Goal: Task Accomplishment & Management: Manage account settings

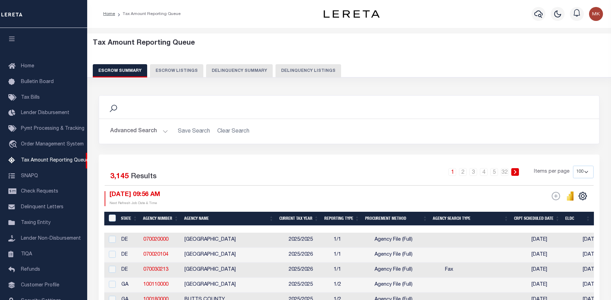
select select "100"
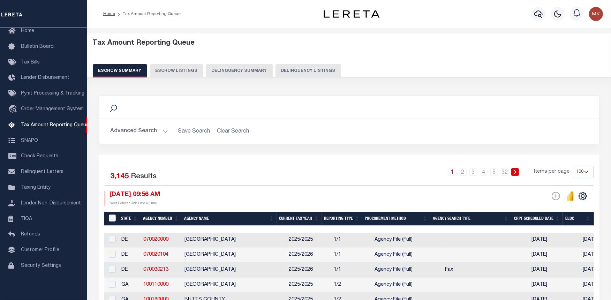
click at [298, 72] on button "Delinquency Listings" at bounding box center [309, 70] width 66 height 13
select select
select select "100"
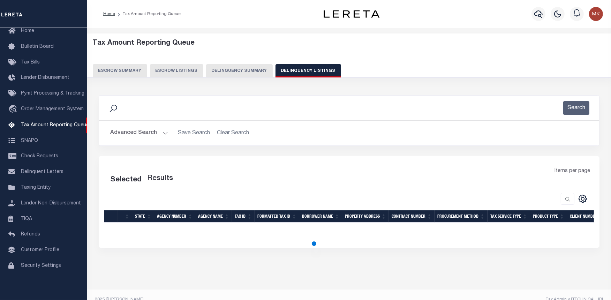
select select "100"
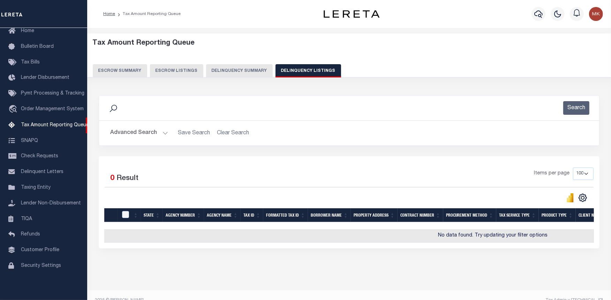
click at [166, 133] on button "Advanced Search" at bounding box center [139, 133] width 58 height 14
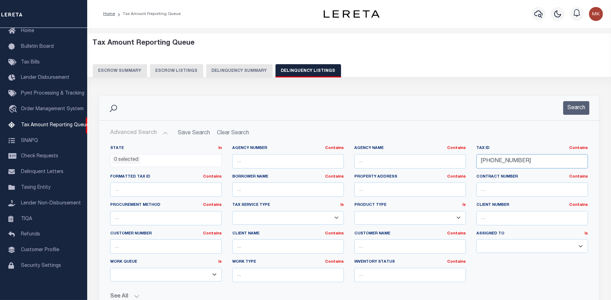
click at [505, 161] on input "281-24-0836230019" at bounding box center [532, 161] width 112 height 14
click at [489, 162] on input "281-24-0836230019" at bounding box center [532, 161] width 112 height 14
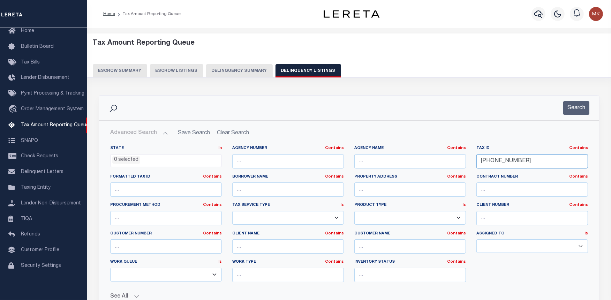
paste input "051-225-134-00"
type input "051-225-134-00"
click at [371, 165] on input "text" at bounding box center [410, 161] width 112 height 14
click at [411, 159] on input "text" at bounding box center [410, 161] width 112 height 14
paste input "[GEOGRAPHIC_DATA]"
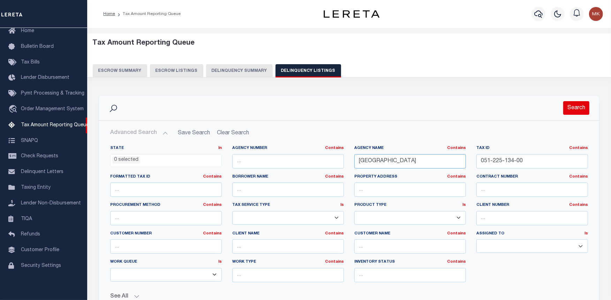
type input "[GEOGRAPHIC_DATA]"
click at [574, 111] on button "Search" at bounding box center [576, 108] width 26 height 14
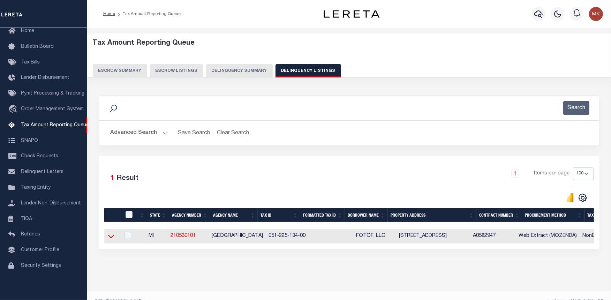
click at [110, 238] on icon at bounding box center [111, 236] width 6 height 7
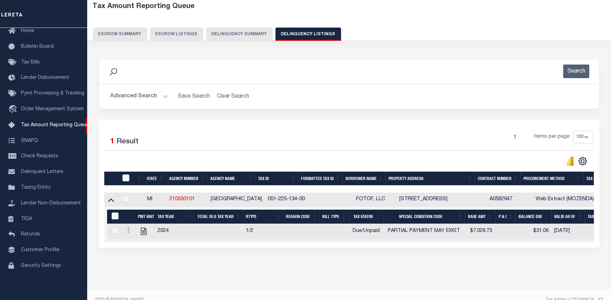
scroll to position [39, 0]
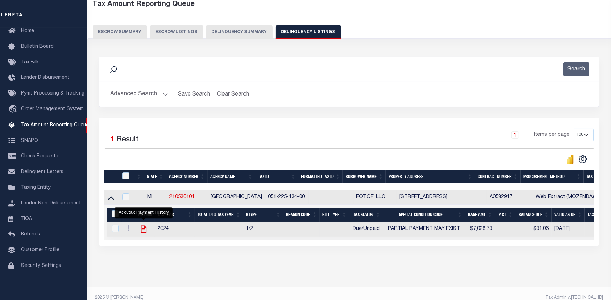
click at [145, 230] on icon "" at bounding box center [144, 229] width 6 height 7
checkbox input "true"
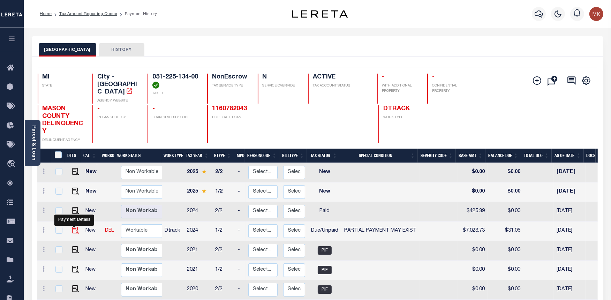
click at [74, 227] on img "" at bounding box center [75, 230] width 7 height 7
checkbox input "true"
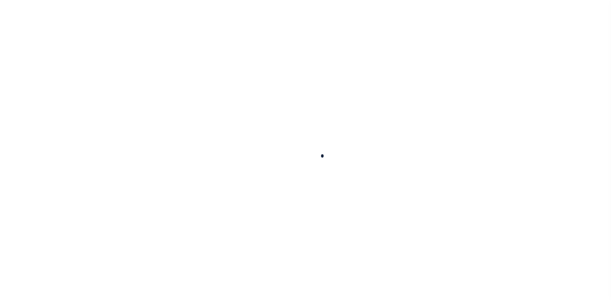
checkbox input "false"
type input "07/29/2025"
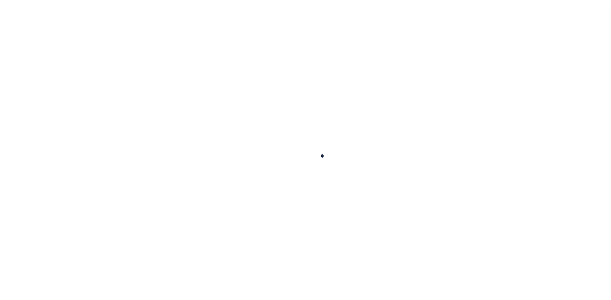
select select "DUE"
select select "15"
type input "$7,028.73"
type input "$6,997.67"
type input "$31.06"
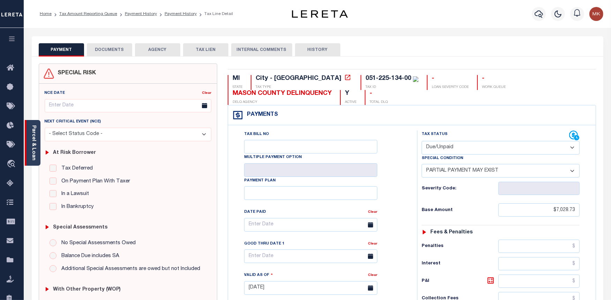
click at [32, 126] on link "Parcel & Loan" at bounding box center [33, 142] width 5 height 35
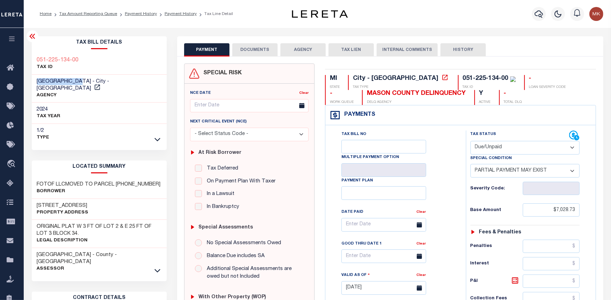
drag, startPoint x: 79, startPoint y: 81, endPoint x: 37, endPoint y: 79, distance: 41.9
click at [37, 79] on span "LUDINGTON CITY - City - MI" at bounding box center [73, 85] width 73 height 12
copy span "[GEOGRAPHIC_DATA]"
click at [510, 148] on select "- Select Status Code - Open Due/Unpaid Paid Incomplete No Tax Due Internal Refu…" at bounding box center [526, 148] width 110 height 14
select select "PYD"
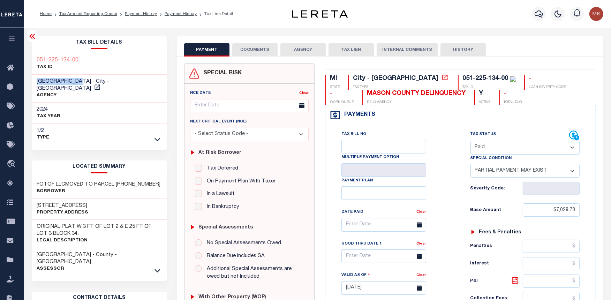
click at [471, 141] on select "- Select Status Code - Open Due/Unpaid Paid Incomplete No Tax Due Internal Refu…" at bounding box center [526, 148] width 110 height 14
select select "0"
type input "09/30/2025"
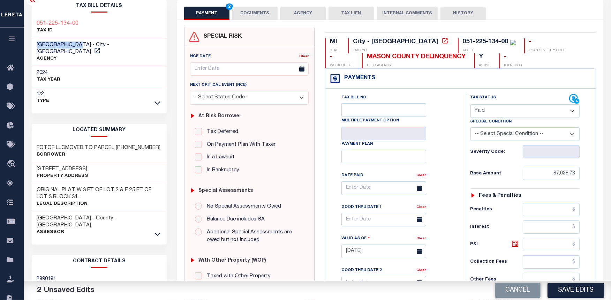
scroll to position [39, 0]
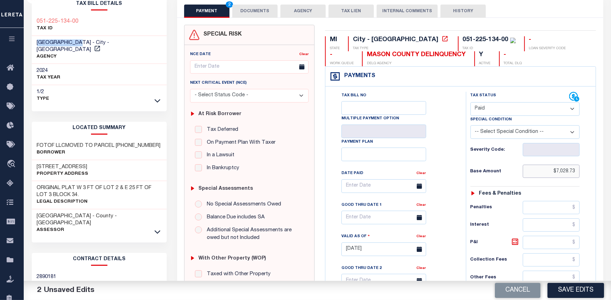
click at [560, 169] on input "$7,028.73" at bounding box center [551, 171] width 57 height 13
type input "$0.00"
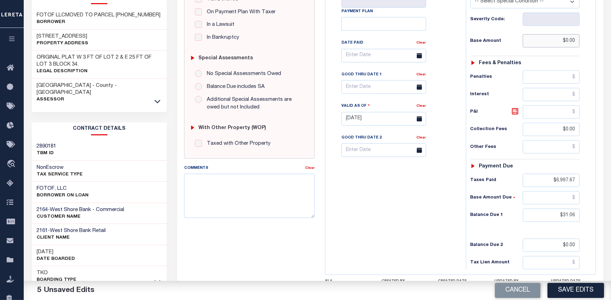
scroll to position [230, 0]
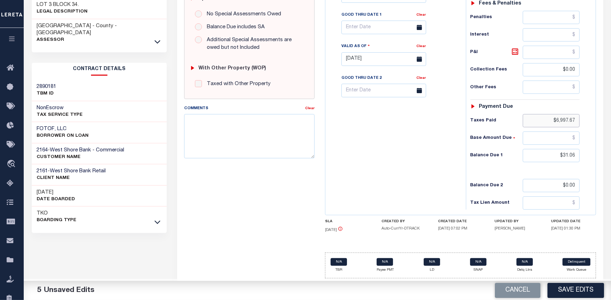
drag, startPoint x: 577, startPoint y: 120, endPoint x: 555, endPoint y: 123, distance: 22.2
click at [555, 123] on input "$6,997.67" at bounding box center [551, 120] width 57 height 13
drag, startPoint x: 577, startPoint y: 152, endPoint x: 555, endPoint y: 158, distance: 23.6
click at [555, 158] on input "$31.06" at bounding box center [551, 155] width 57 height 13
click at [567, 184] on input "$0.00" at bounding box center [551, 185] width 57 height 13
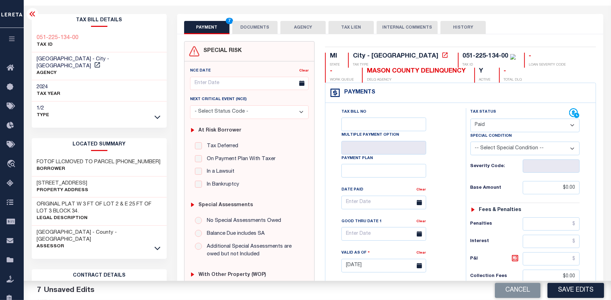
scroll to position [0, 0]
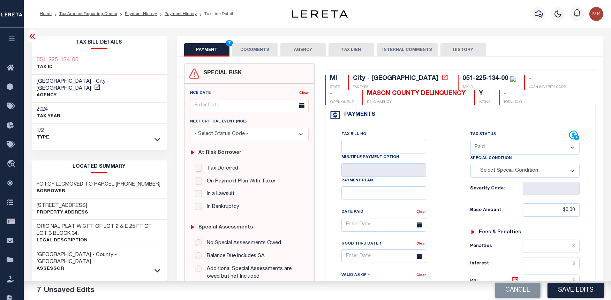
click at [253, 53] on button "DOCUMENTS" at bounding box center [254, 49] width 45 height 13
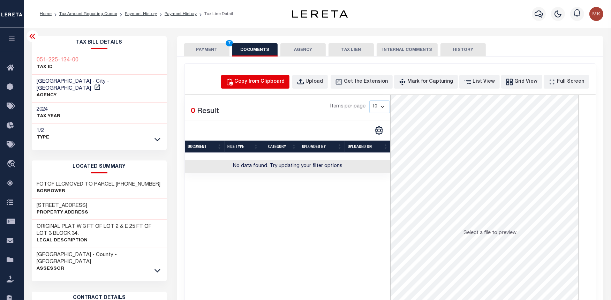
click at [276, 81] on div "Copy from Clipboard" at bounding box center [260, 82] width 50 height 8
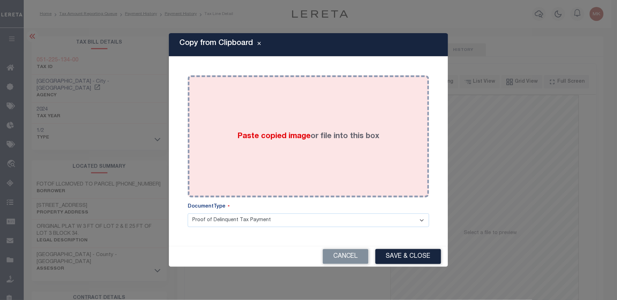
click at [308, 146] on div "Paste copied image or file into this box" at bounding box center [308, 137] width 231 height 112
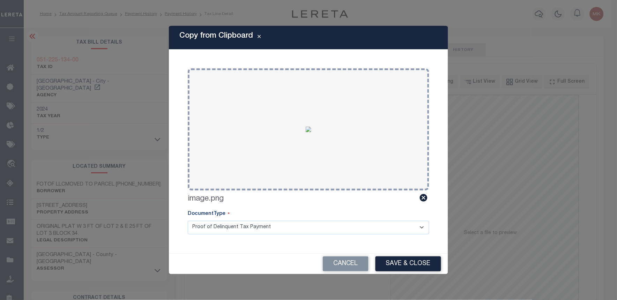
click at [407, 266] on button "Save & Close" at bounding box center [408, 263] width 66 height 15
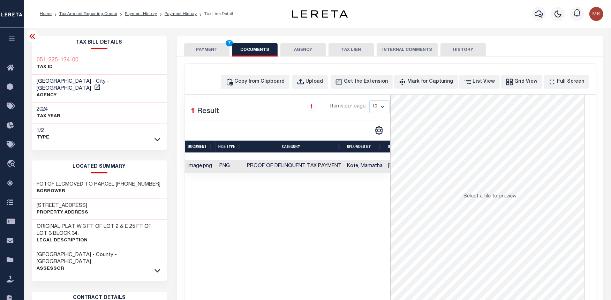
click at [200, 51] on button "PAYMENT 7" at bounding box center [206, 49] width 45 height 13
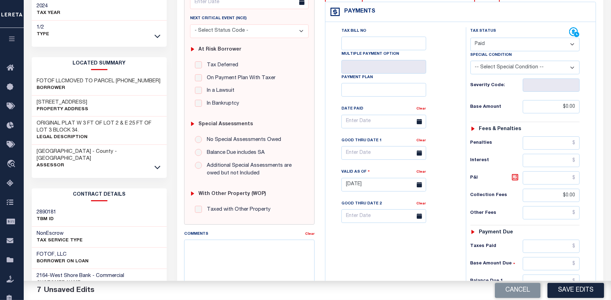
scroll to position [194, 0]
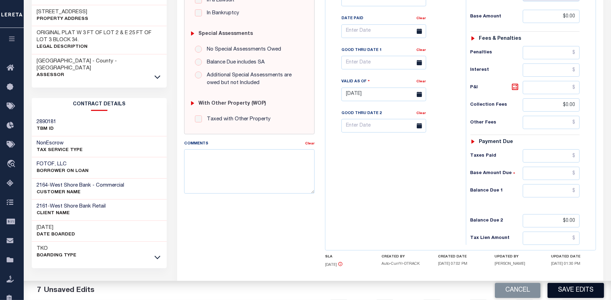
click at [572, 288] on button "Save Edits" at bounding box center [576, 290] width 57 height 15
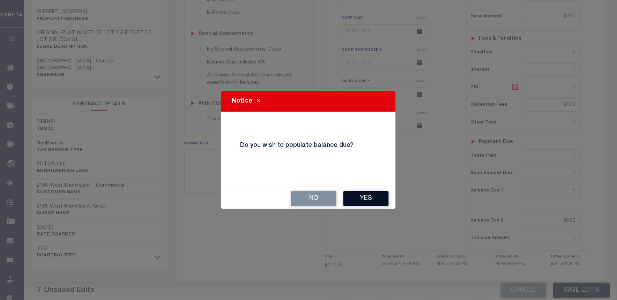
click at [376, 204] on button "Yes" at bounding box center [365, 198] width 45 height 15
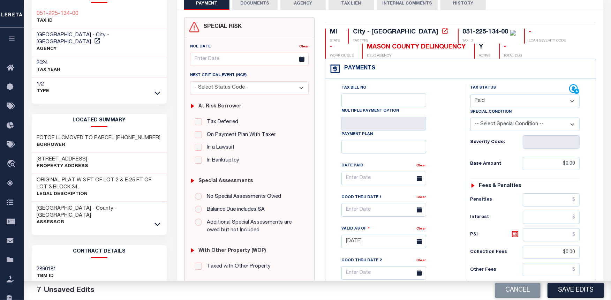
scroll to position [39, 0]
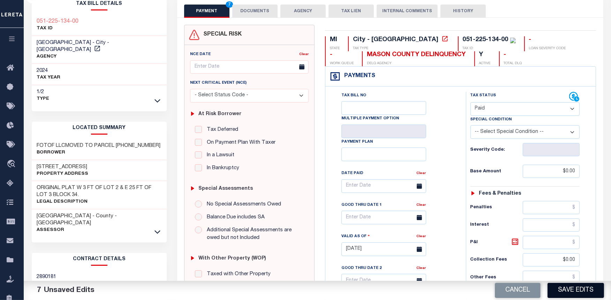
click at [559, 288] on button "Save Edits" at bounding box center [576, 290] width 57 height 15
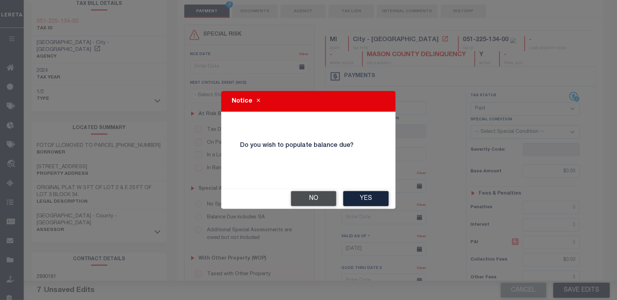
click at [316, 204] on button "No" at bounding box center [313, 198] width 45 height 15
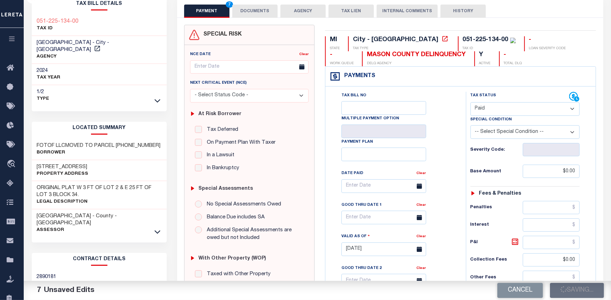
checkbox input "false"
type input "$0"
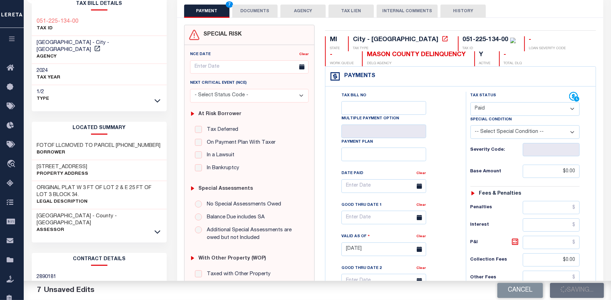
type input "$0"
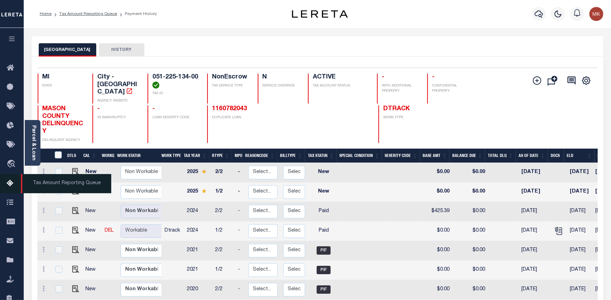
click at [12, 181] on icon at bounding box center [12, 183] width 11 height 9
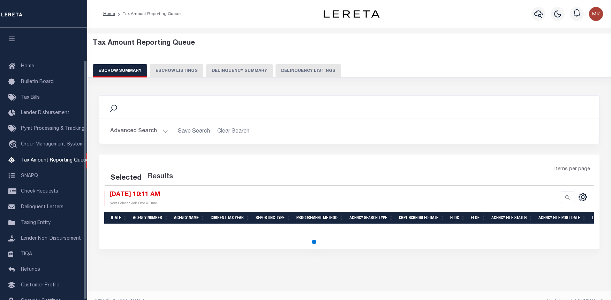
click at [281, 72] on button "Delinquency Listings" at bounding box center [309, 70] width 66 height 13
select select "100"
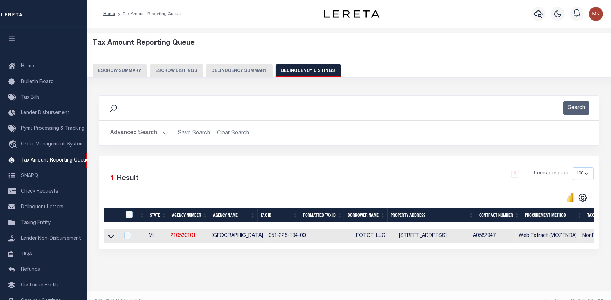
scroll to position [36, 0]
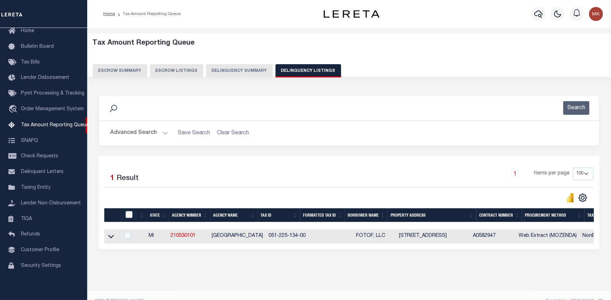
click at [128, 213] on input "checkbox" at bounding box center [129, 214] width 7 height 7
checkbox input "true"
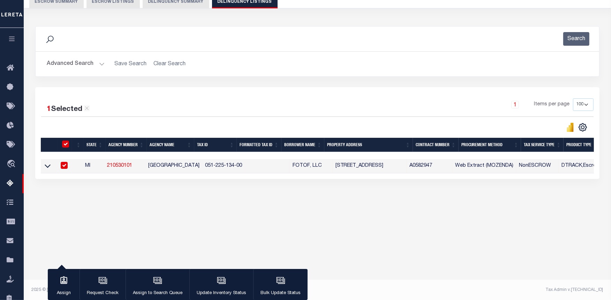
scroll to position [70, 0]
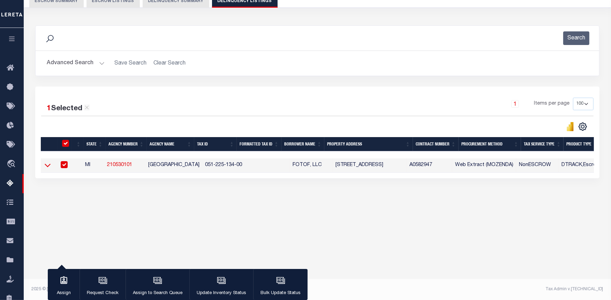
click at [46, 166] on icon at bounding box center [48, 165] width 6 height 3
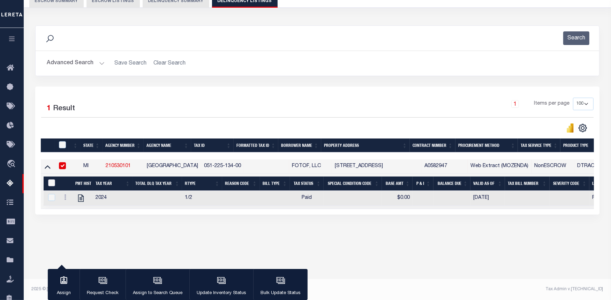
click at [51, 184] on input "&nbsp;" at bounding box center [51, 182] width 7 height 7
checkbox input "true"
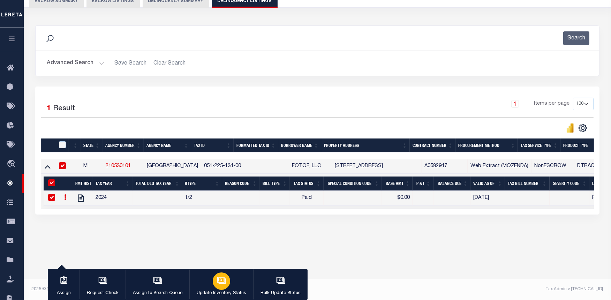
click at [209, 282] on button "Update Inventory Status" at bounding box center [221, 284] width 64 height 31
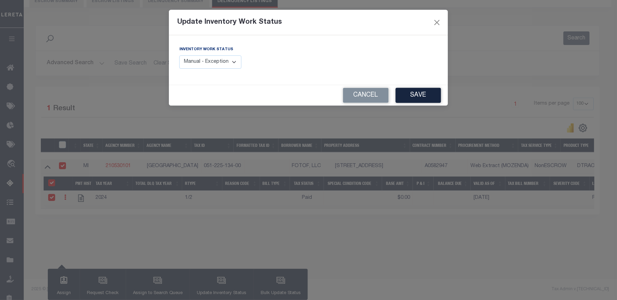
click at [227, 67] on select "Manual - Exception Pended - Awaiting Search Late Add Exception Completed" at bounding box center [210, 62] width 62 height 14
select select "4"
click at [179, 55] on select "Manual - Exception Pended - Awaiting Search Late Add Exception Completed" at bounding box center [210, 62] width 62 height 14
click at [423, 98] on button "Save" at bounding box center [418, 95] width 45 height 15
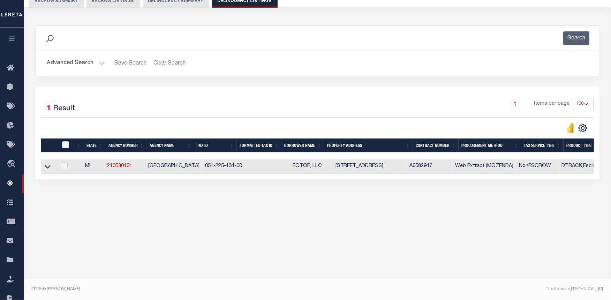
click at [100, 69] on button "Advanced Search" at bounding box center [76, 64] width 58 height 14
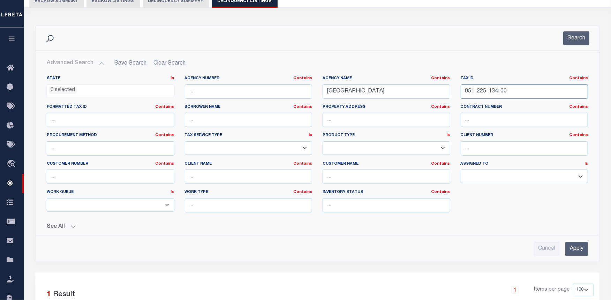
click at [474, 92] on input "051-225-134-00" at bounding box center [525, 91] width 128 height 14
paste input "53-051-105-012-5"
type input "53-051-105-012-50"
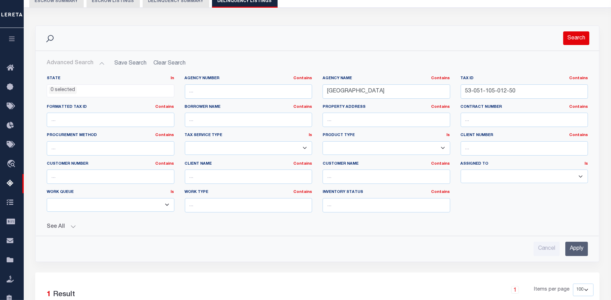
click at [571, 42] on button "Search" at bounding box center [576, 38] width 26 height 14
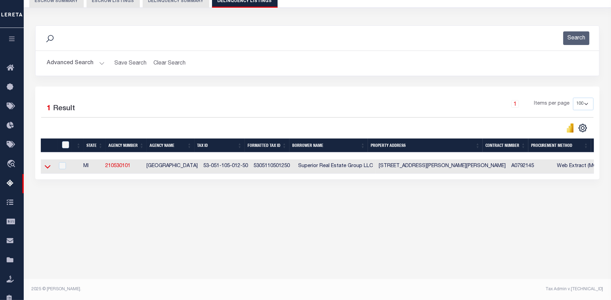
click at [50, 167] on icon at bounding box center [48, 166] width 6 height 3
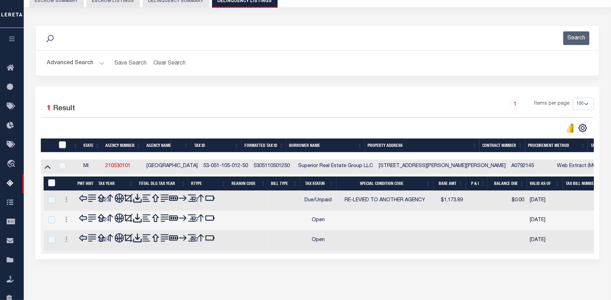
scroll to position [84, 0]
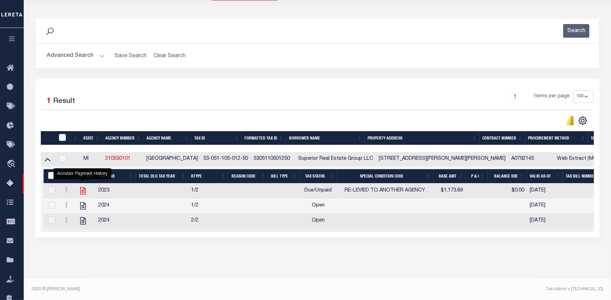
click at [81, 188] on icon "" at bounding box center [82, 190] width 9 height 9
checkbox input "false"
checkbox input "true"
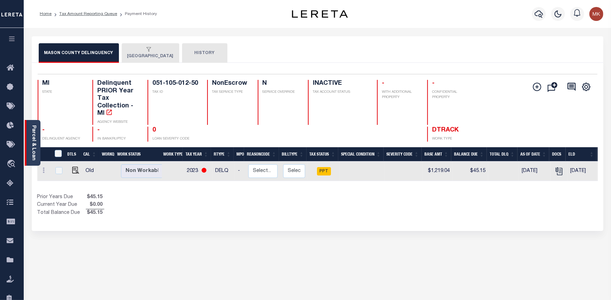
click at [33, 124] on div "Parcel & Loan" at bounding box center [33, 143] width 16 height 46
